Goal: Ask a question

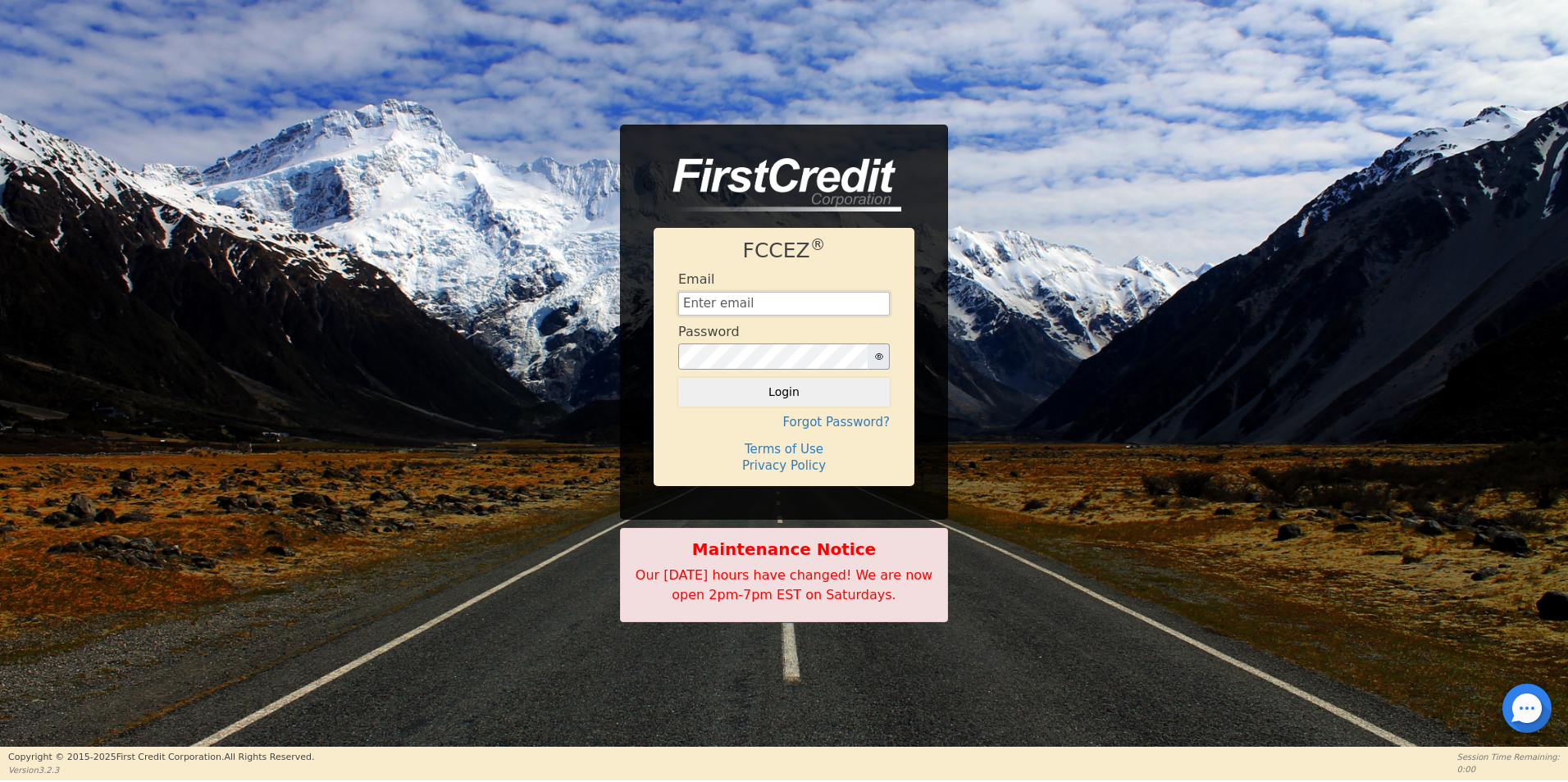
type input "[EMAIL_ADDRESS][DOMAIN_NAME]"
click at [1528, 708] on div at bounding box center [1527, 708] width 49 height 49
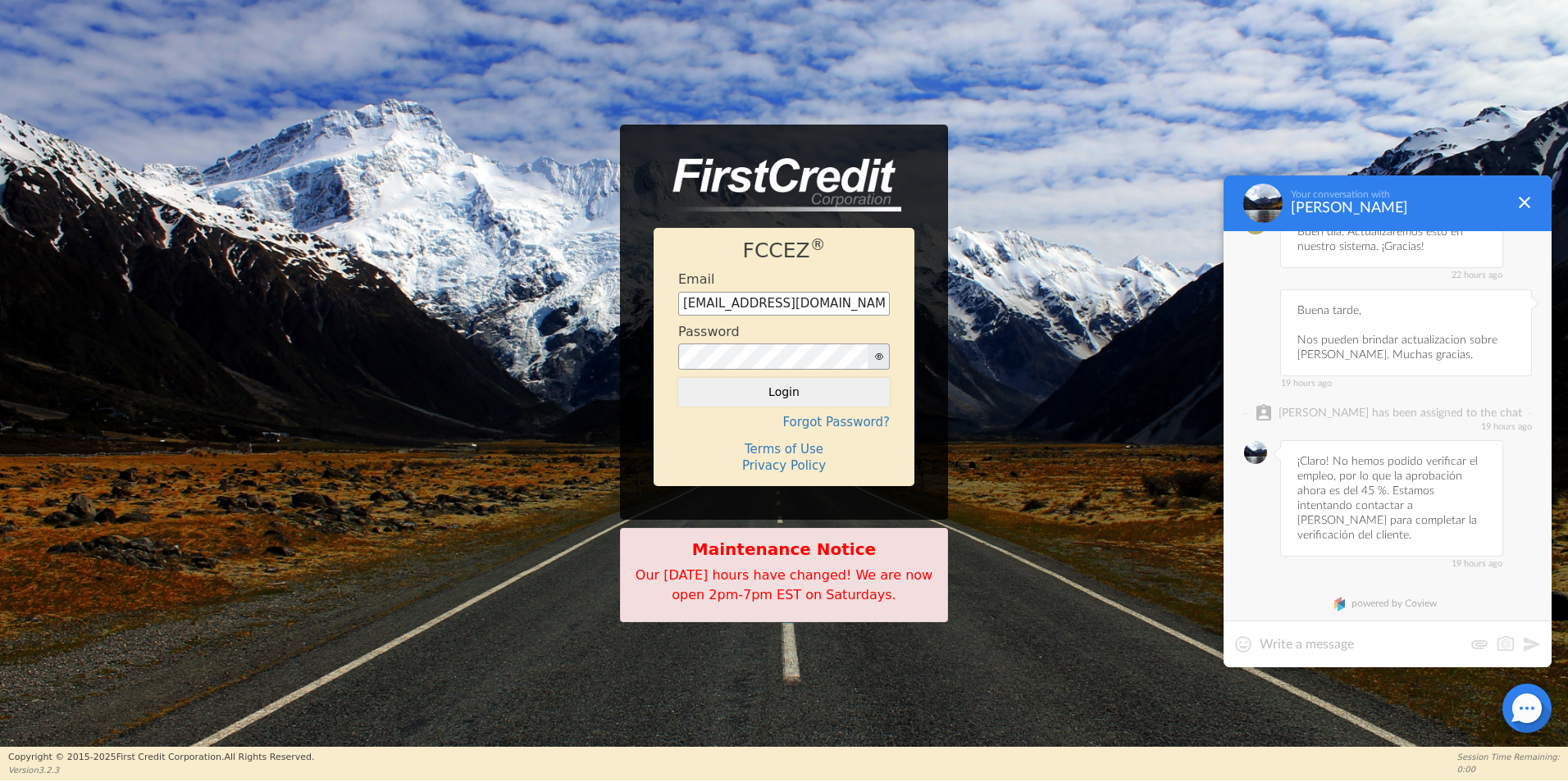
scroll to position [4828, 0]
click at [1365, 642] on textarea at bounding box center [1361, 644] width 203 height 16
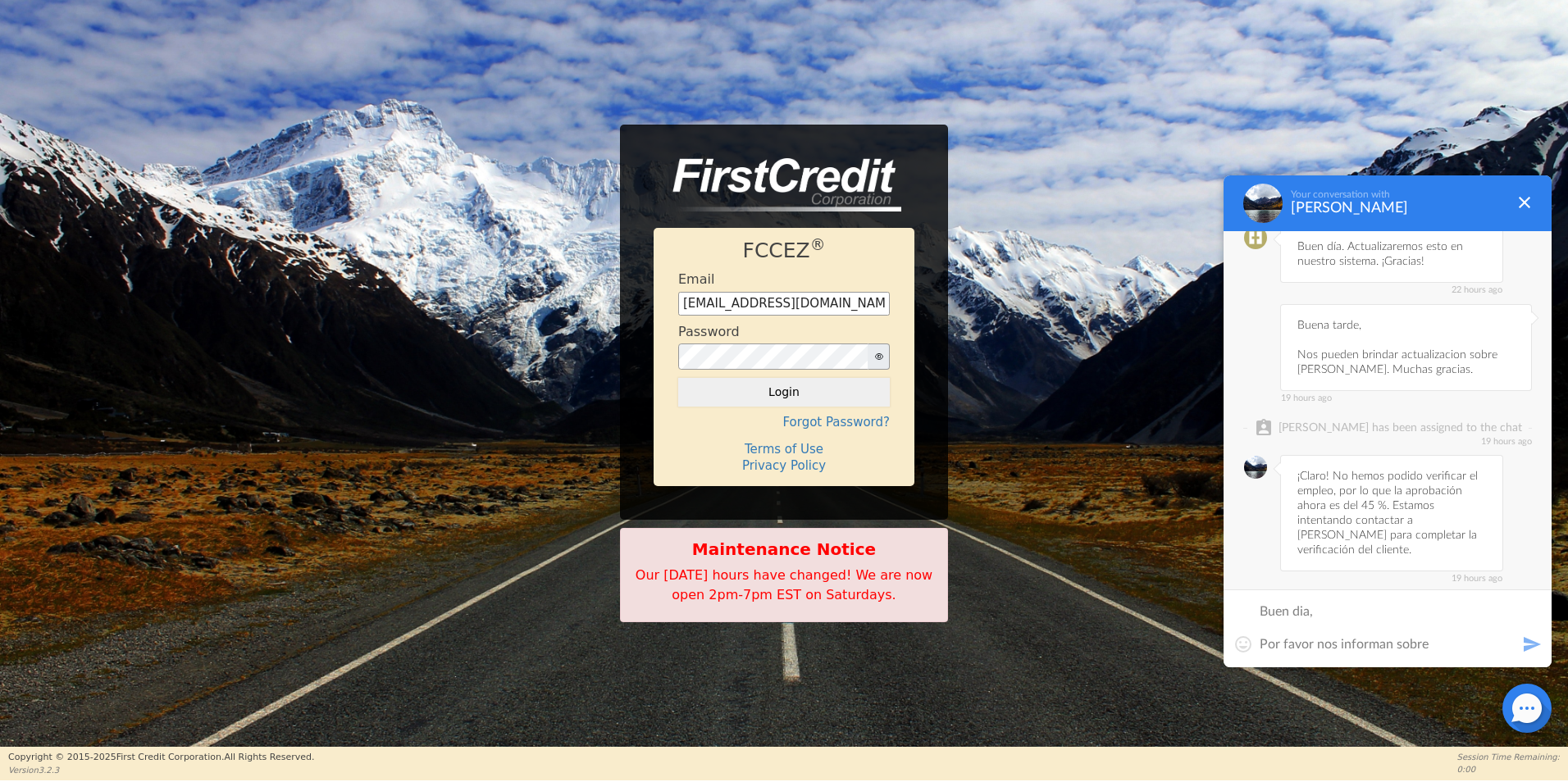
scroll to position [0, 0]
type textarea "Buen dia, Por favor nos informan sobre [PERSON_NAME]. Gracias."
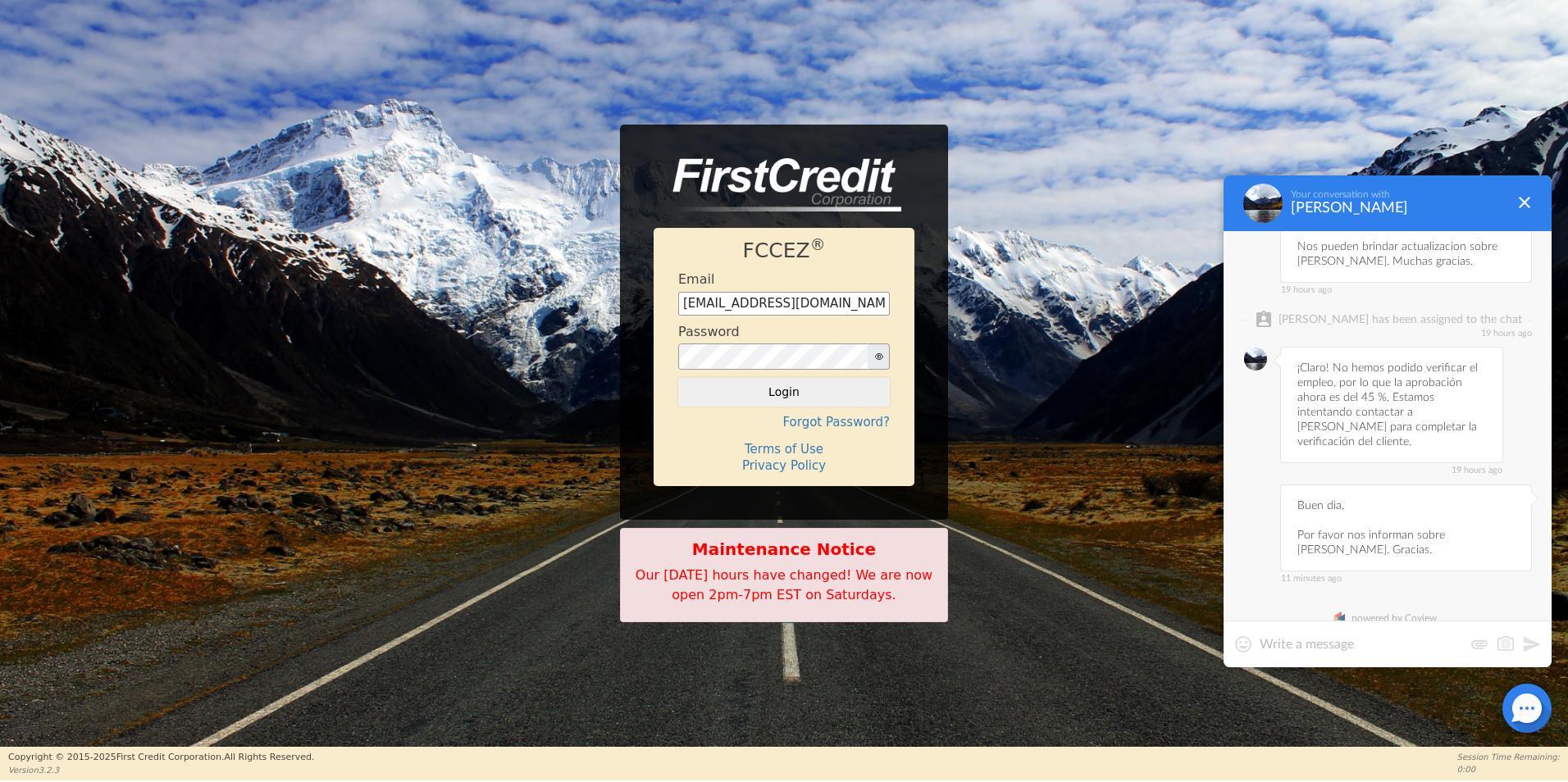
click at [1355, 660] on div at bounding box center [1388, 644] width 328 height 47
click at [1345, 657] on div at bounding box center [1388, 644] width 328 height 47
click at [1320, 646] on textarea at bounding box center [1361, 644] width 203 height 16
click at [1293, 645] on textarea "Y para [PERSON_NAME]" at bounding box center [1387, 644] width 256 height 16
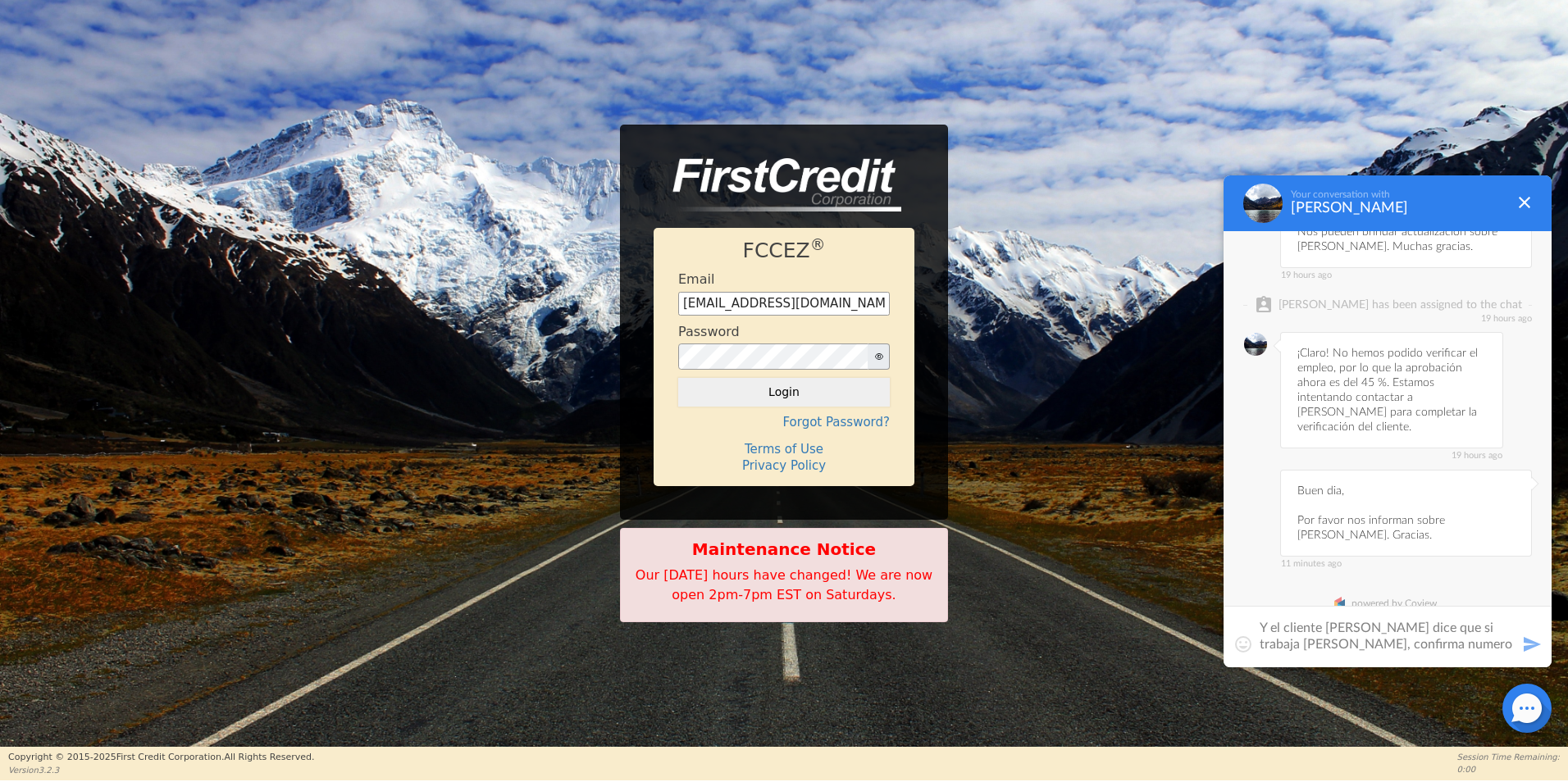
paste textarea "Anchor Health [PHONE_NUMBER]"
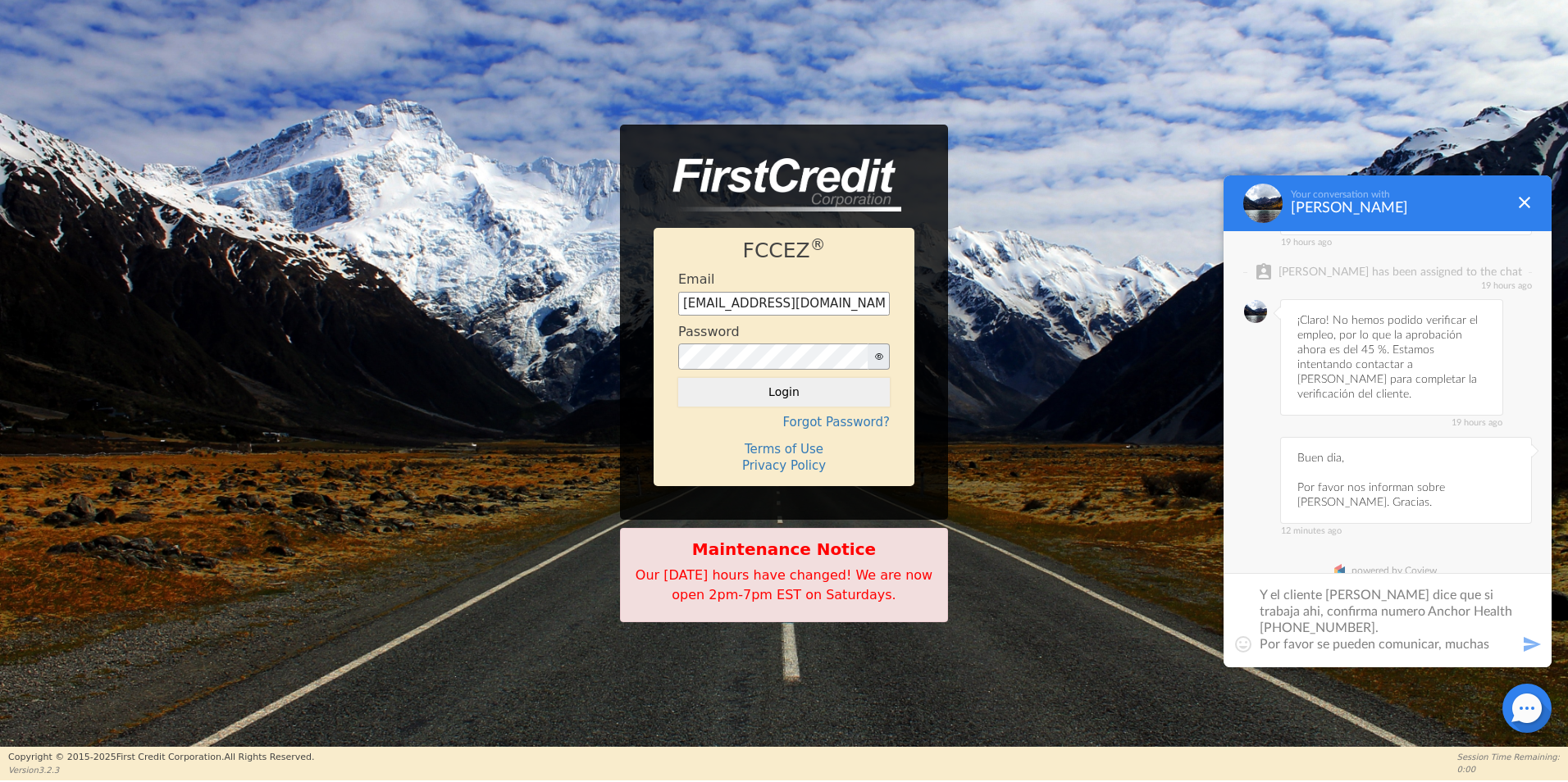
scroll to position [0, 0]
type textarea "Y el cliente [PERSON_NAME] dice que si trabaja ahi, confirma numero Anchor Heal…"
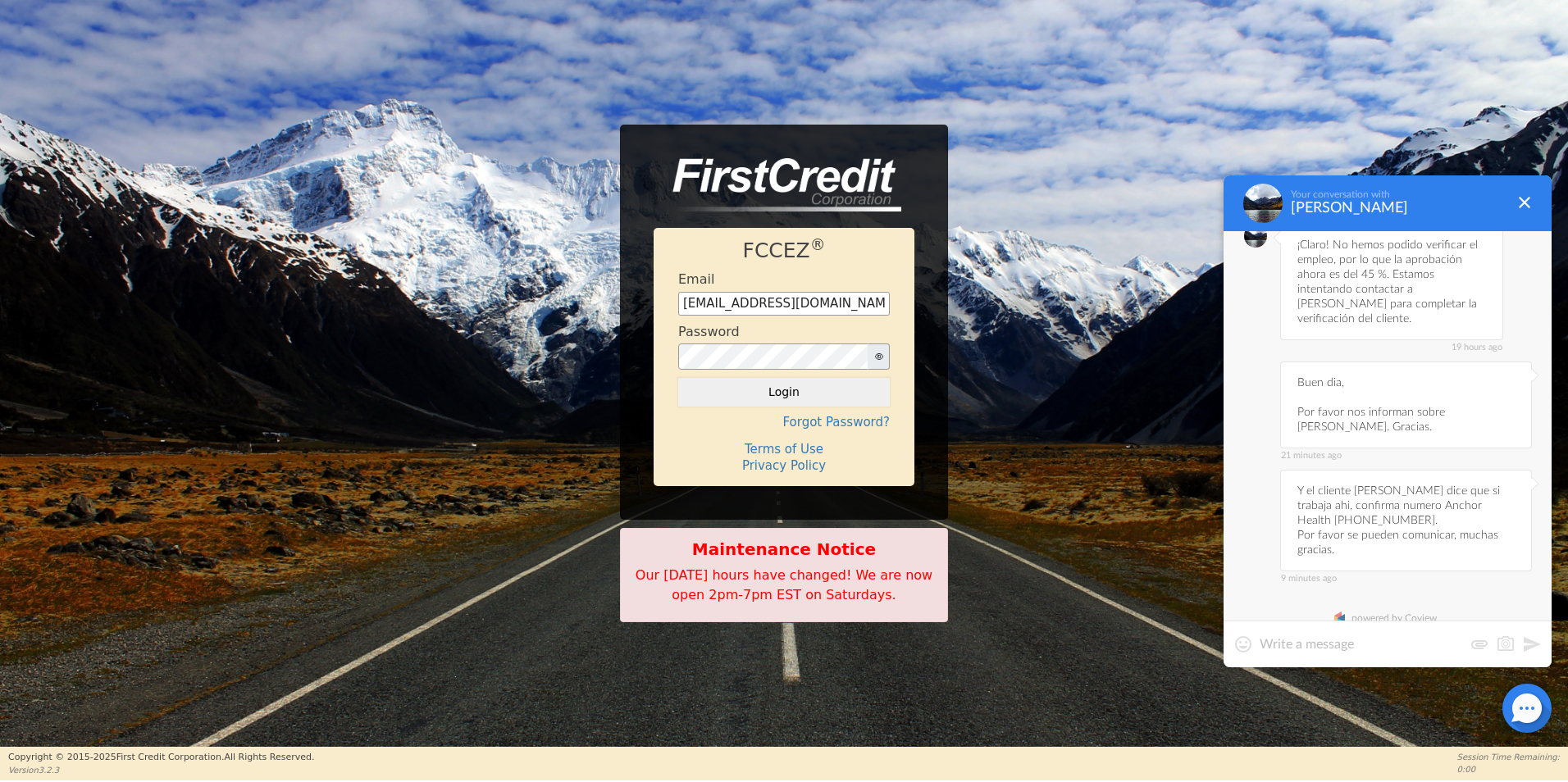
click at [1324, 653] on div at bounding box center [1388, 644] width 328 height 47
click at [1336, 647] on textarea at bounding box center [1361, 644] width 203 height 16
click at [1316, 649] on textarea at bounding box center [1361, 644] width 203 height 16
type textarea "Hola?"
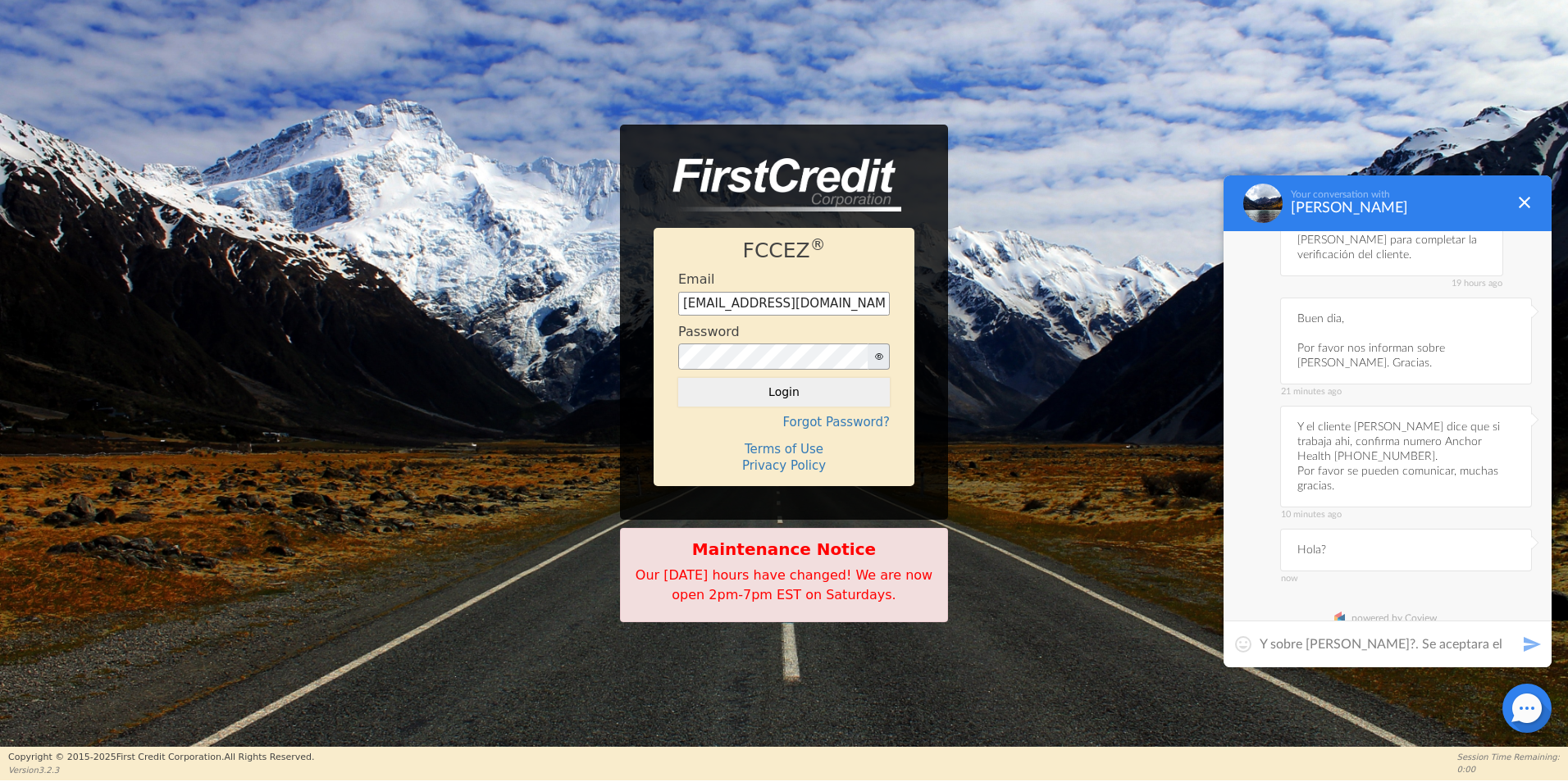
type textarea "Y sobre [PERSON_NAME]?. Se aceptara el 45%."
